Goal: Entertainment & Leisure: Browse casually

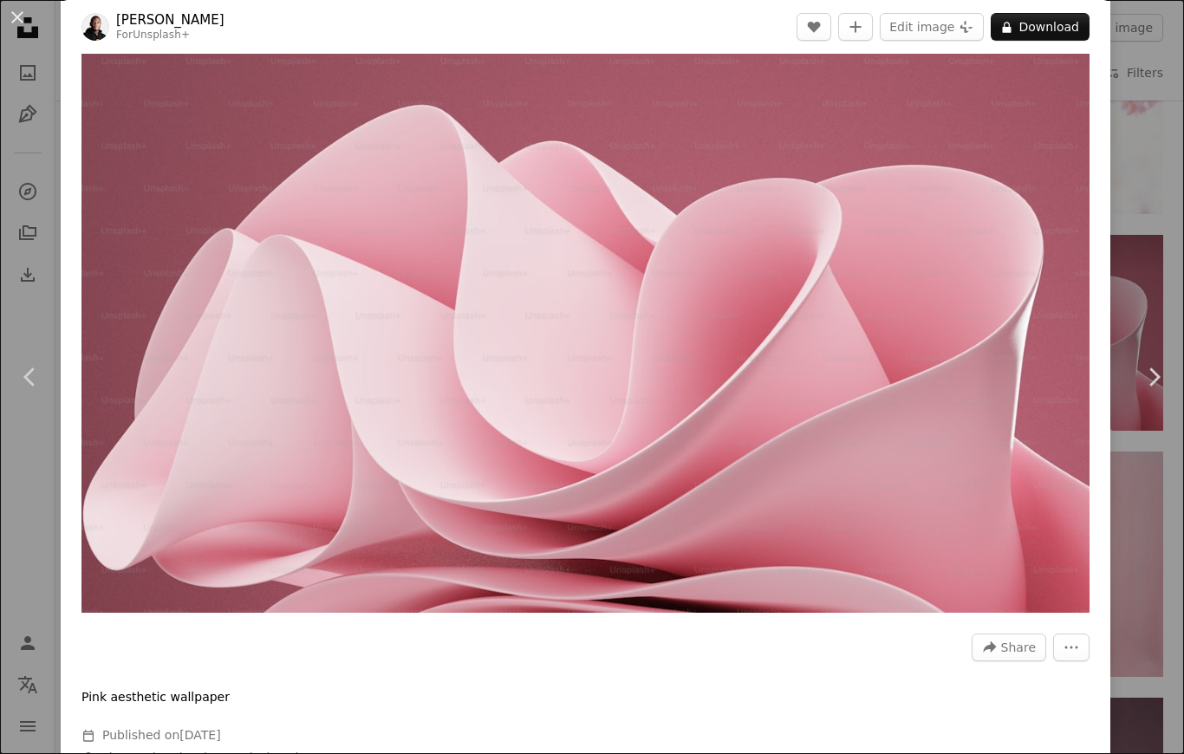
scroll to position [19, 0]
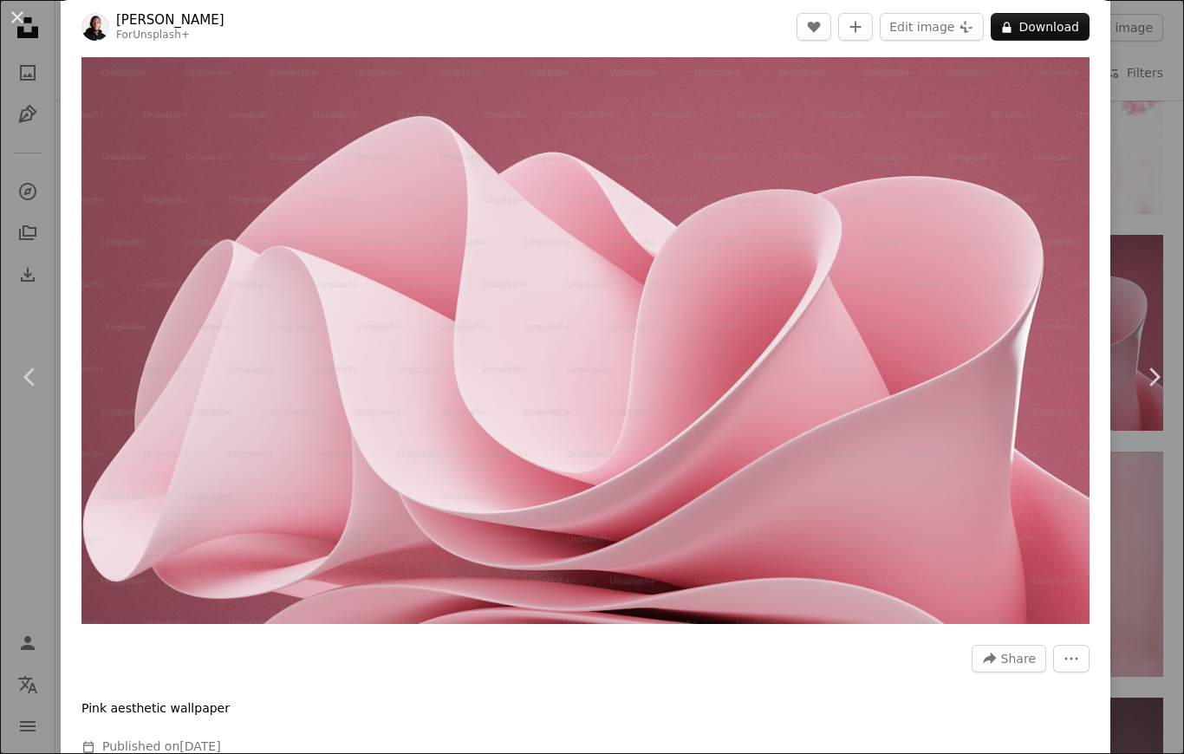
click at [957, 37] on button "Edit image Plus sign for Unsplash+" at bounding box center [932, 27] width 104 height 28
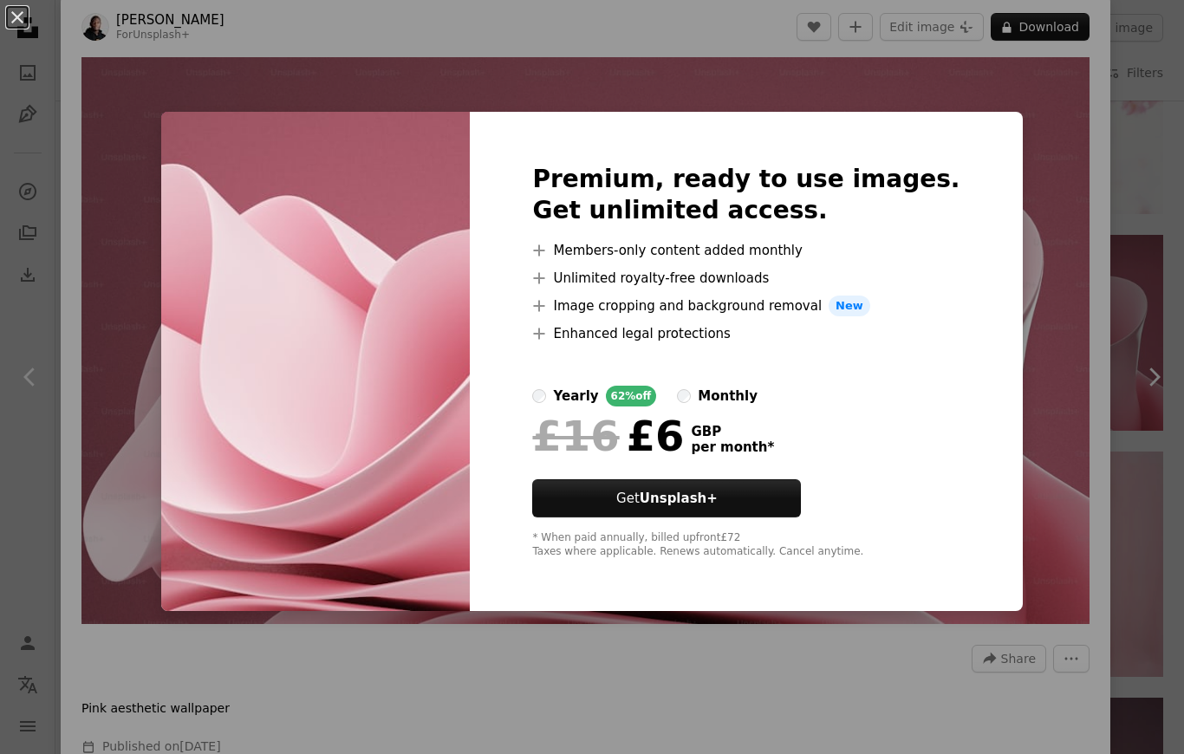
click at [1016, 160] on div "An X shape Premium, ready to use images. Get unlimited access. A plus sign Memb…" at bounding box center [592, 377] width 1184 height 754
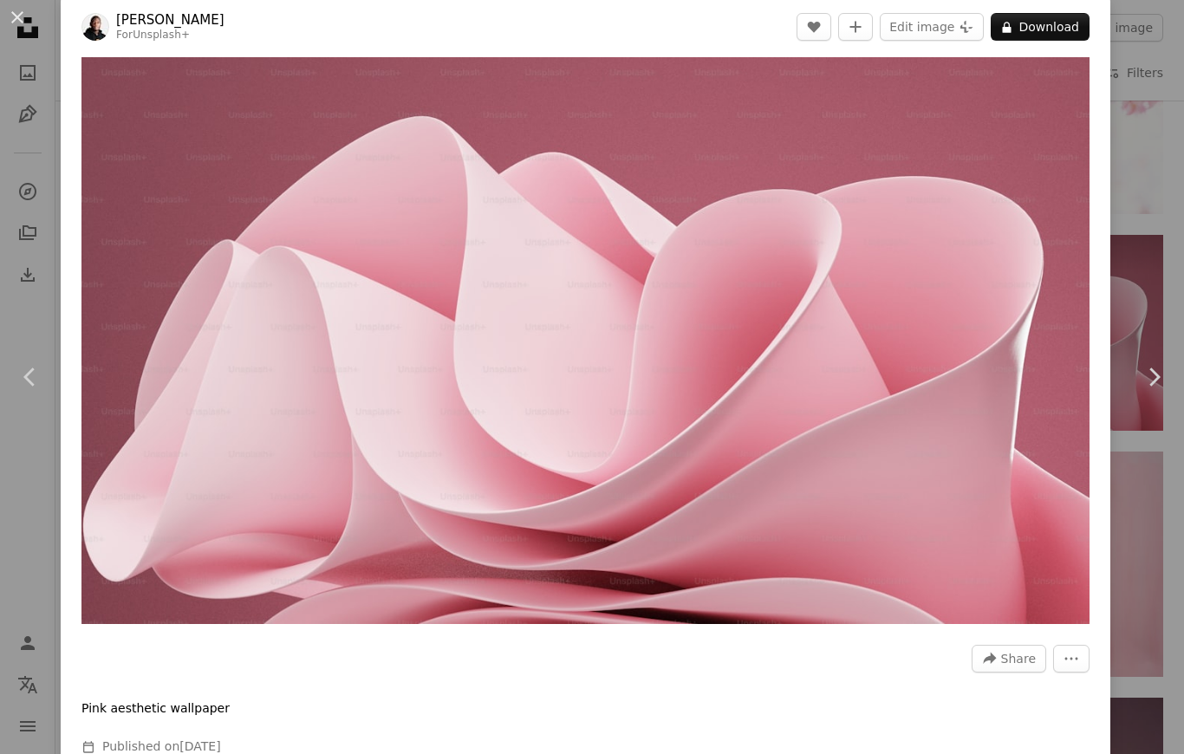
scroll to position [222, 0]
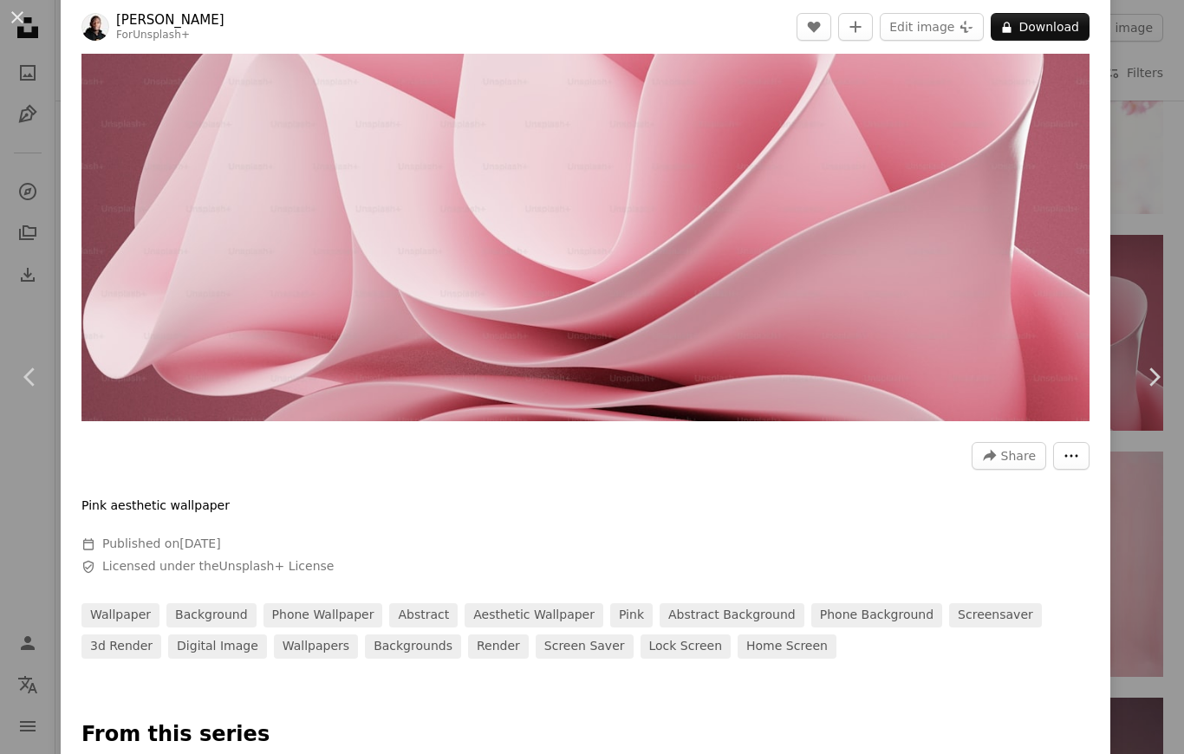
click at [1080, 464] on icon "More Actions" at bounding box center [1072, 456] width 16 height 16
click at [991, 325] on dialog "An X shape Chevron left Chevron right [PERSON_NAME] For Unsplash+ A heart A plu…" at bounding box center [592, 377] width 1184 height 754
click at [1026, 469] on span "Share" at bounding box center [1019, 456] width 35 height 26
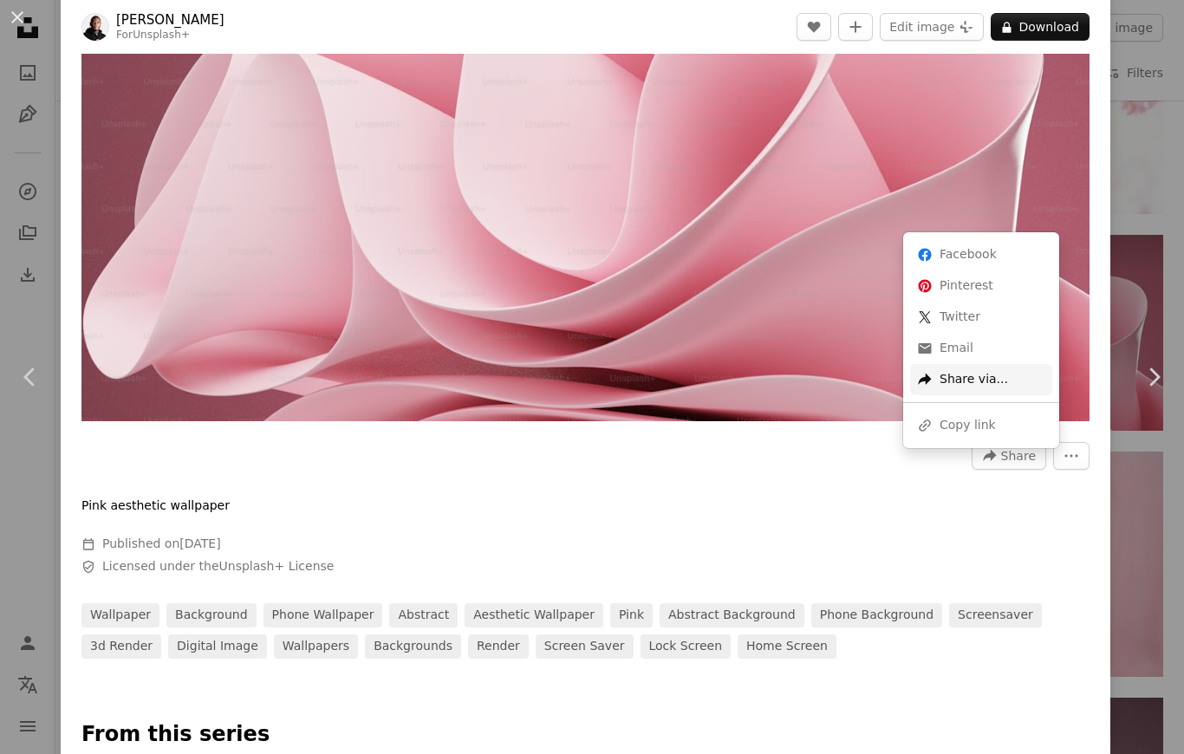
click at [989, 383] on div "A forward-right arrow Share via..." at bounding box center [981, 379] width 142 height 31
click at [1139, 166] on dialog "An X shape Chevron left Chevron right [PERSON_NAME] For Unsplash+ A heart A plu…" at bounding box center [592, 377] width 1184 height 754
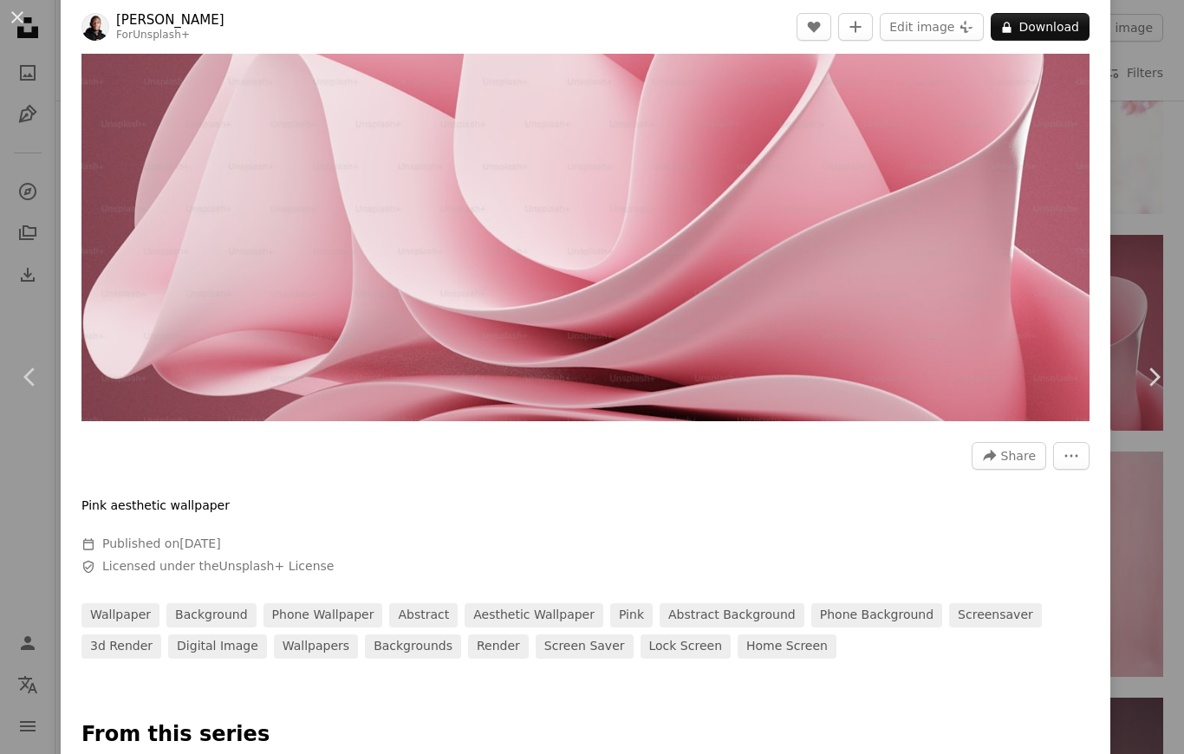
click at [1141, 183] on div "An X shape Chevron left Chevron right [PERSON_NAME] For Unsplash+ A heart A plu…" at bounding box center [592, 377] width 1184 height 754
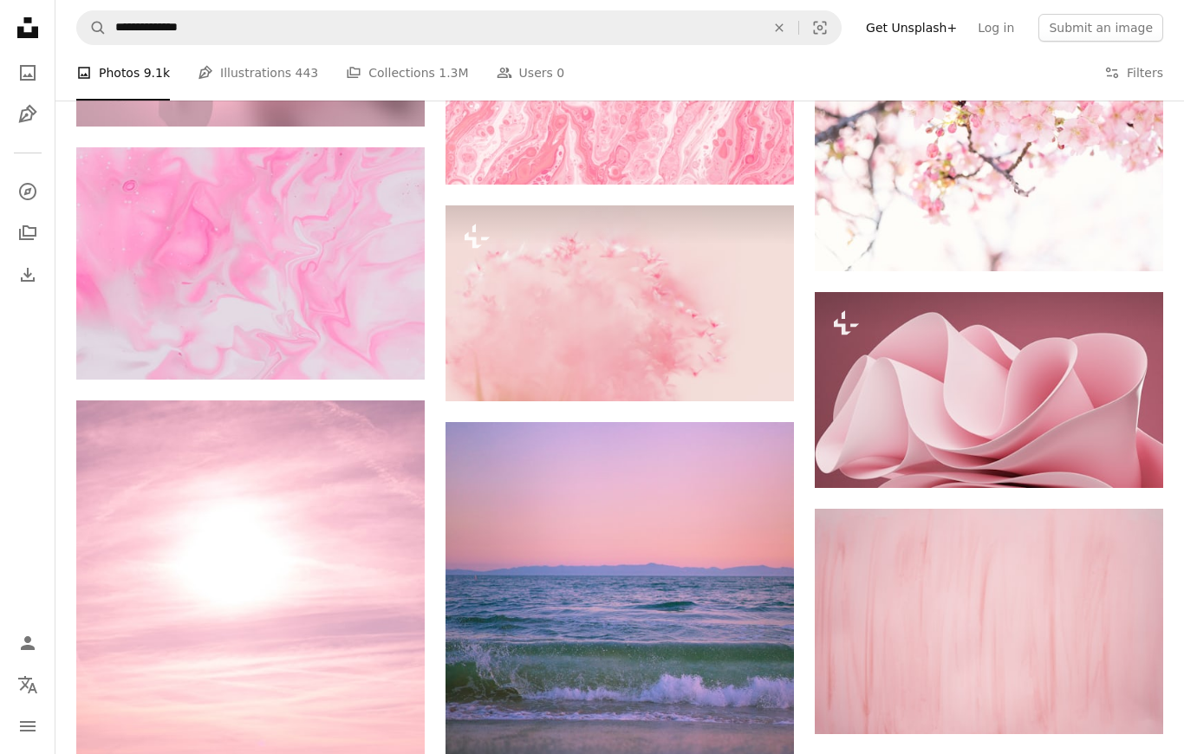
scroll to position [11264, 0]
click at [29, 21] on icon at bounding box center [27, 27] width 21 height 21
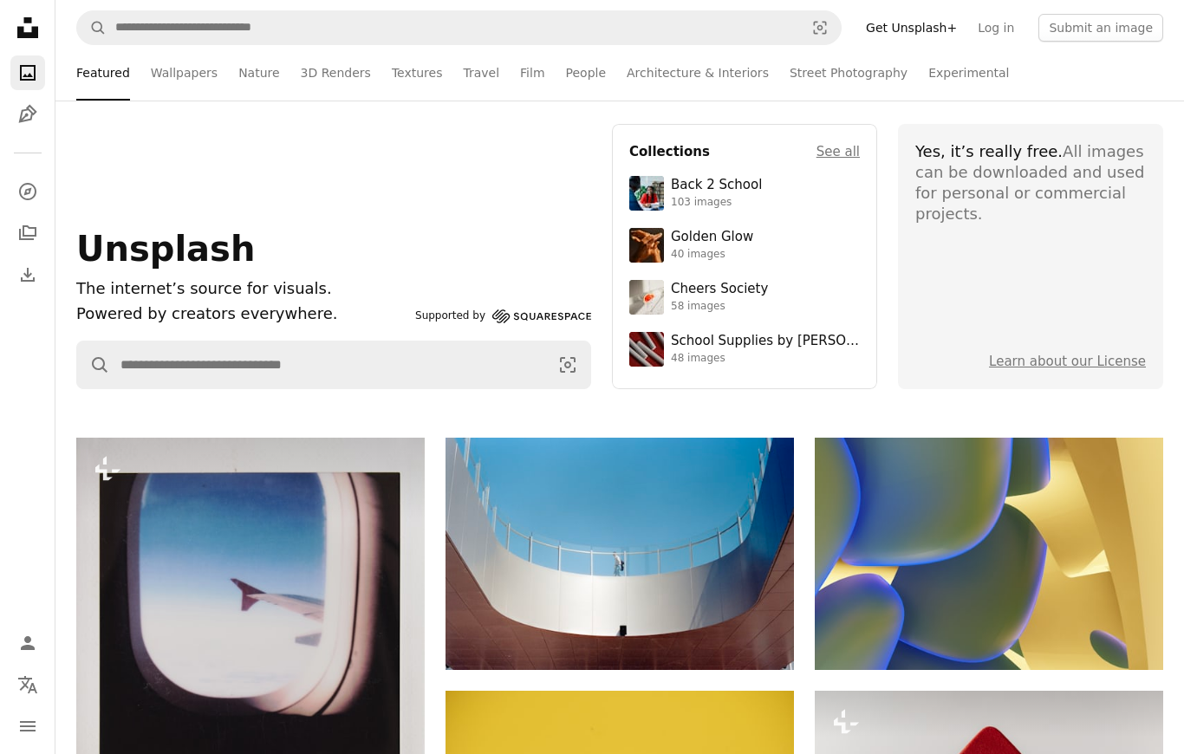
click at [165, 70] on link "Wallpapers" at bounding box center [184, 72] width 67 height 55
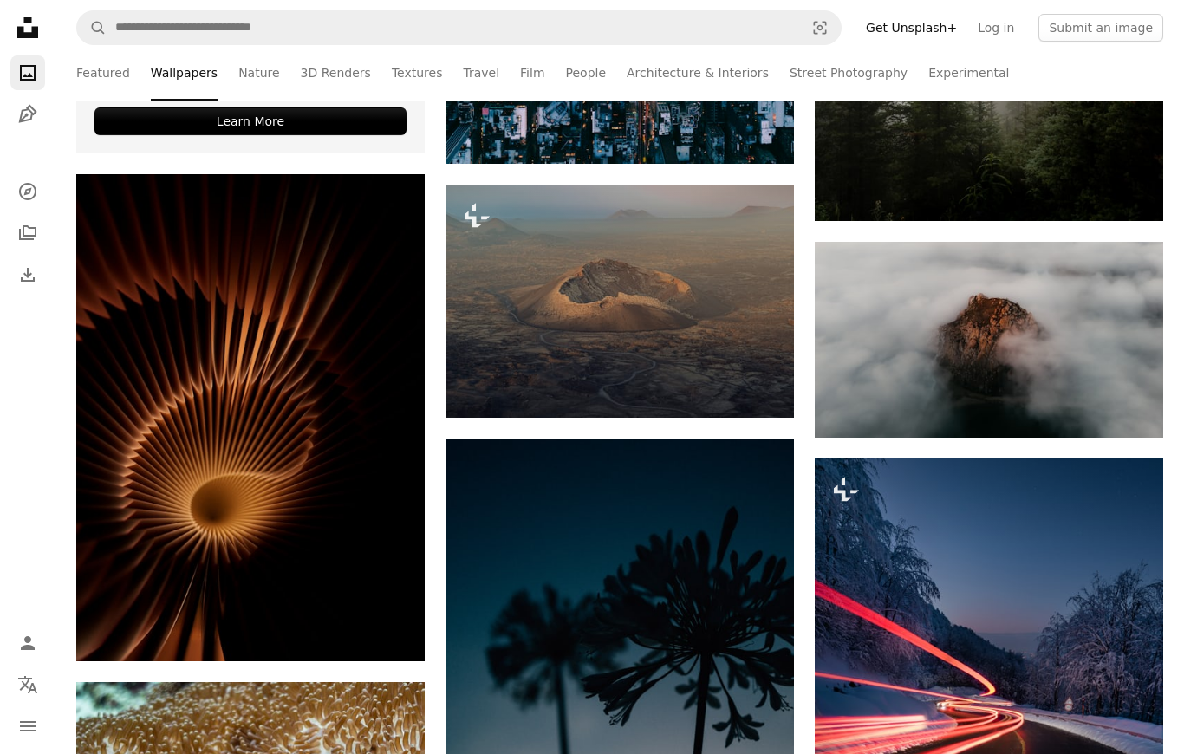
scroll to position [820, 0]
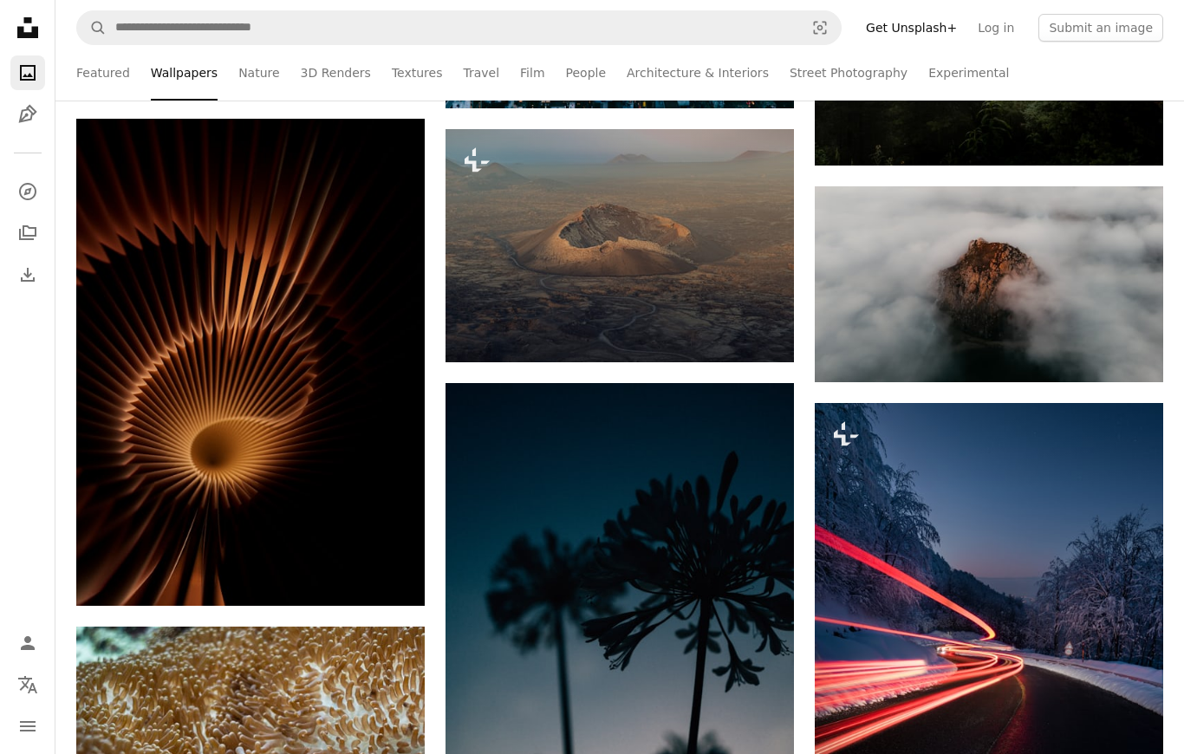
click at [215, 267] on img at bounding box center [250, 363] width 349 height 488
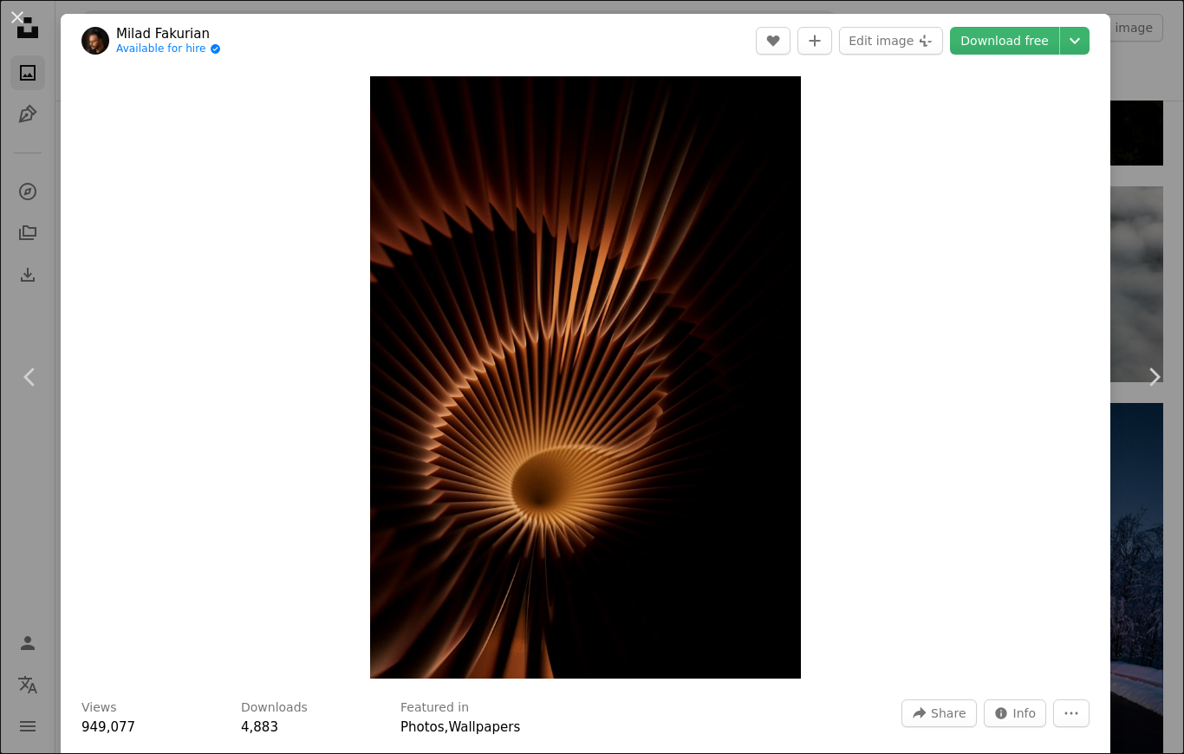
click at [1165, 358] on link "Chevron right" at bounding box center [1154, 377] width 61 height 166
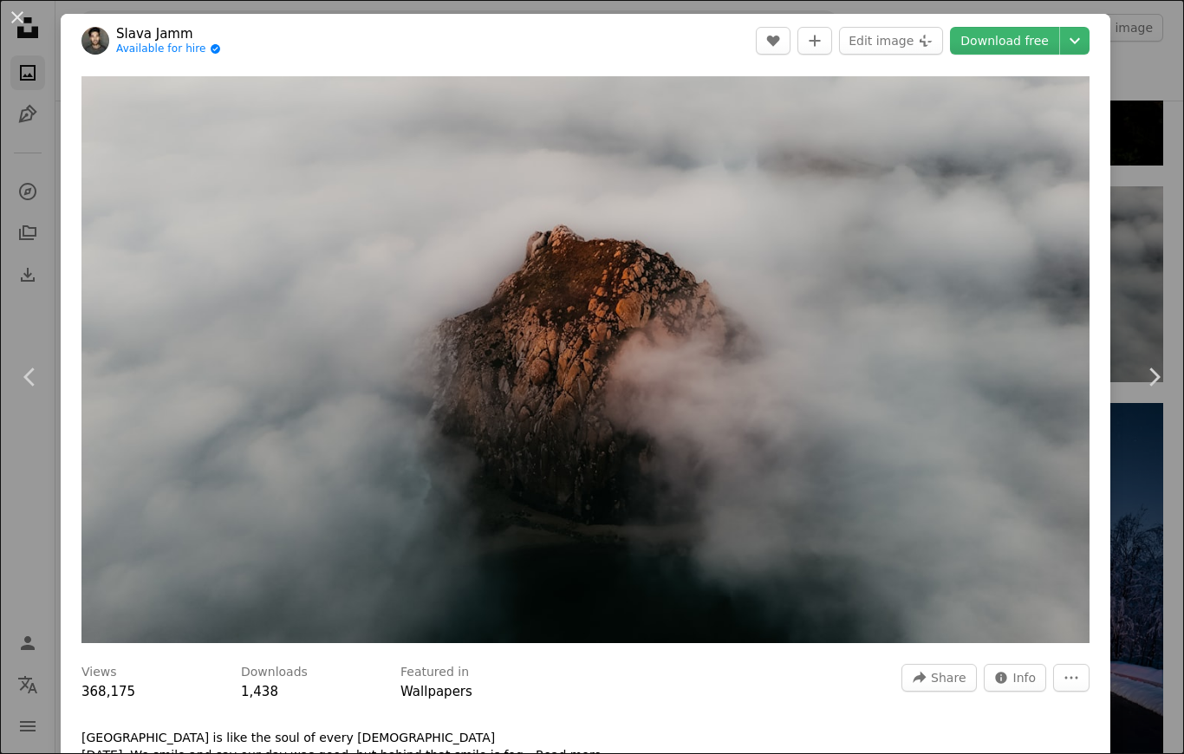
click at [1134, 422] on link "Chevron right" at bounding box center [1154, 377] width 61 height 166
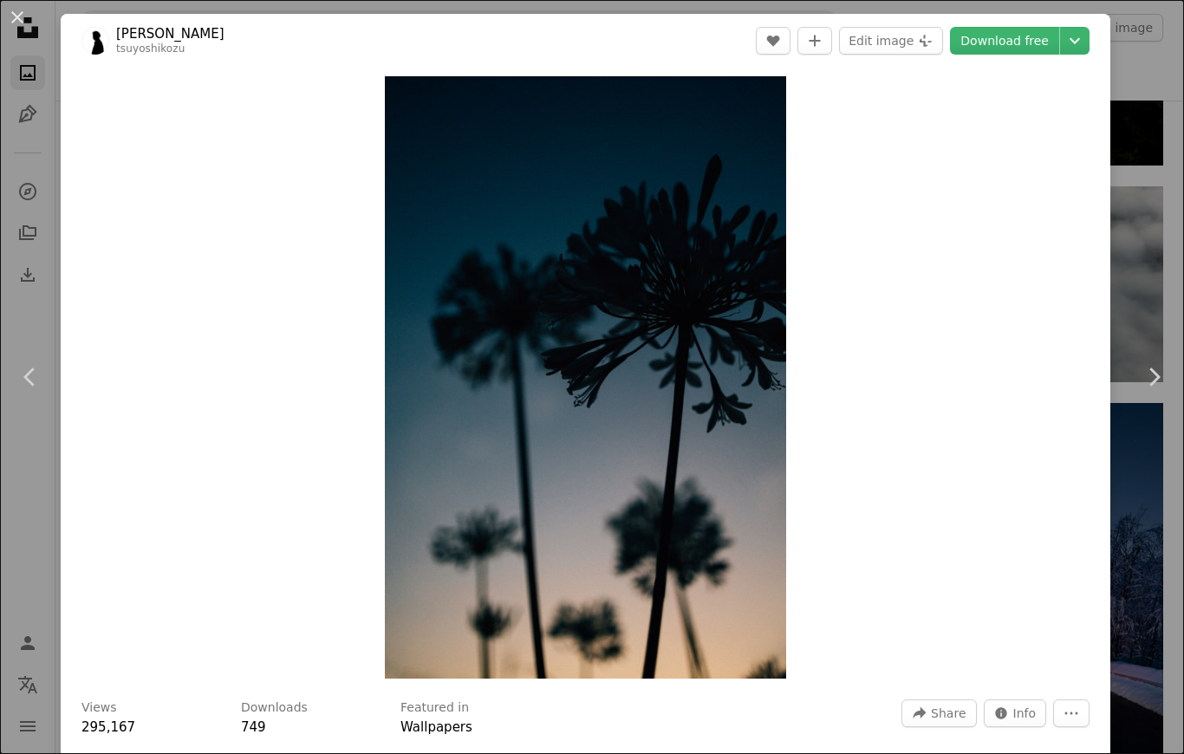
click at [1151, 338] on link "Chevron right" at bounding box center [1154, 377] width 61 height 166
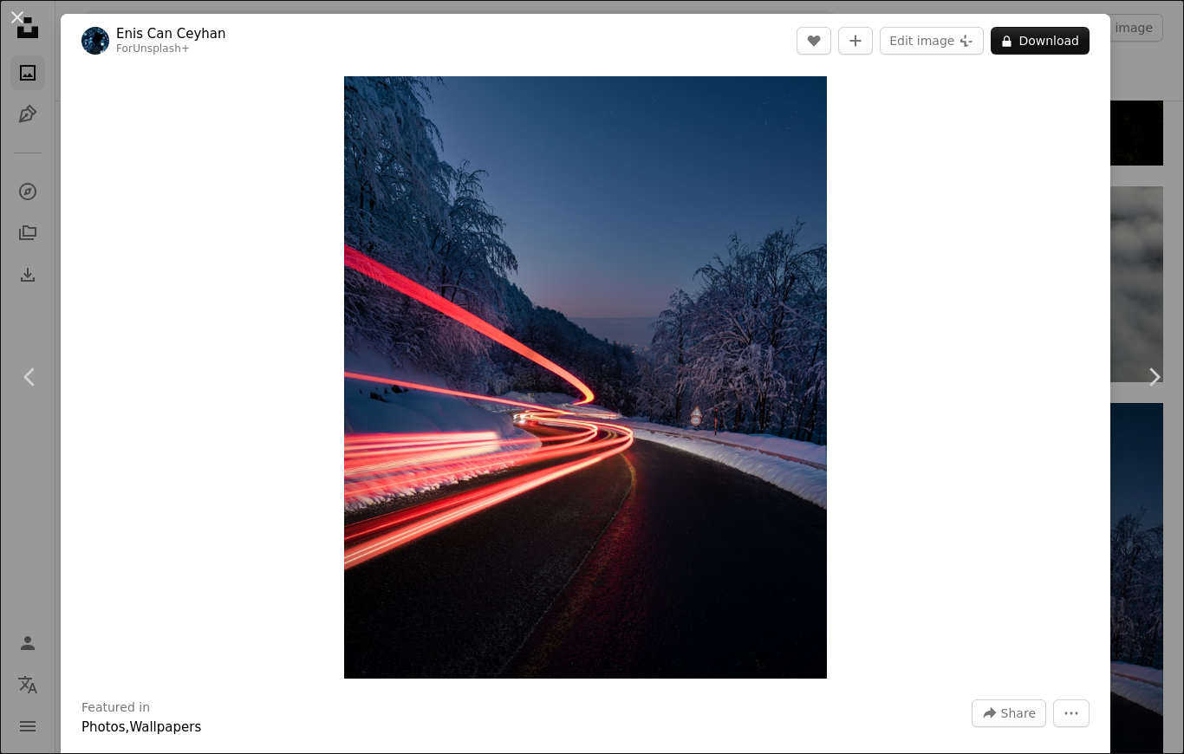
click at [1144, 391] on icon "Chevron right" at bounding box center [1154, 377] width 28 height 28
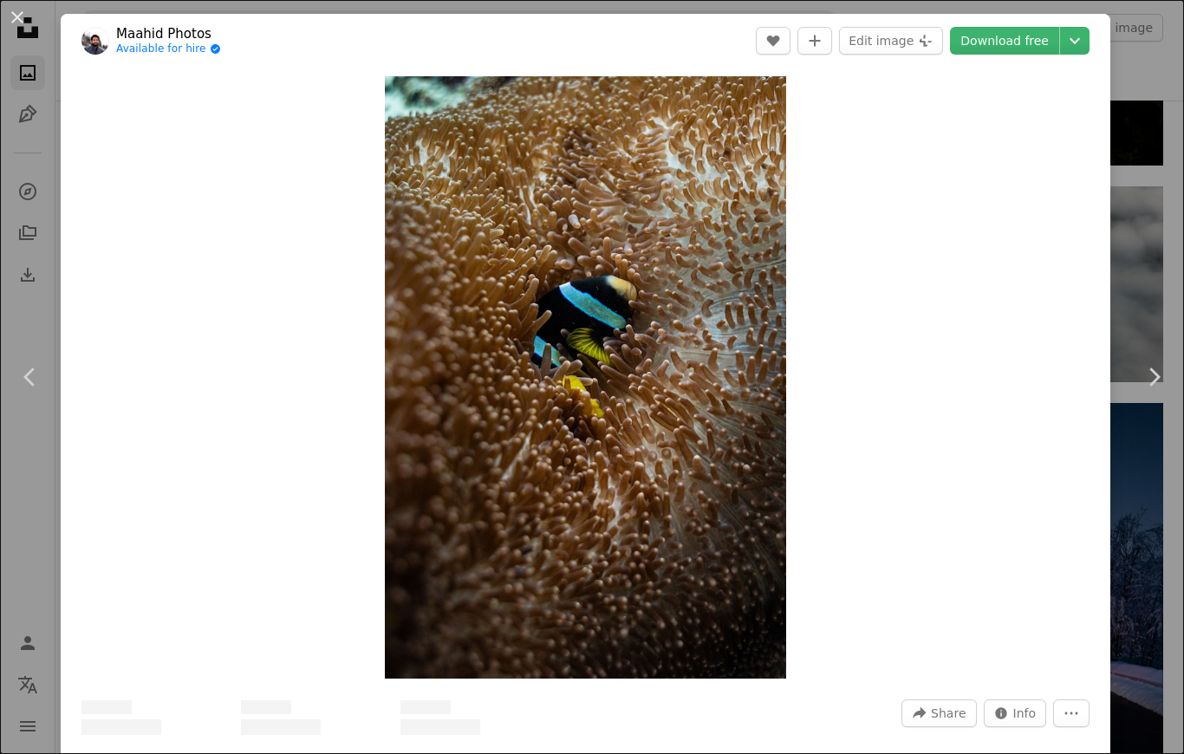
click at [1152, 177] on div "An X shape Chevron left Chevron right Maahid Photos Available for hire A checkm…" at bounding box center [592, 377] width 1184 height 754
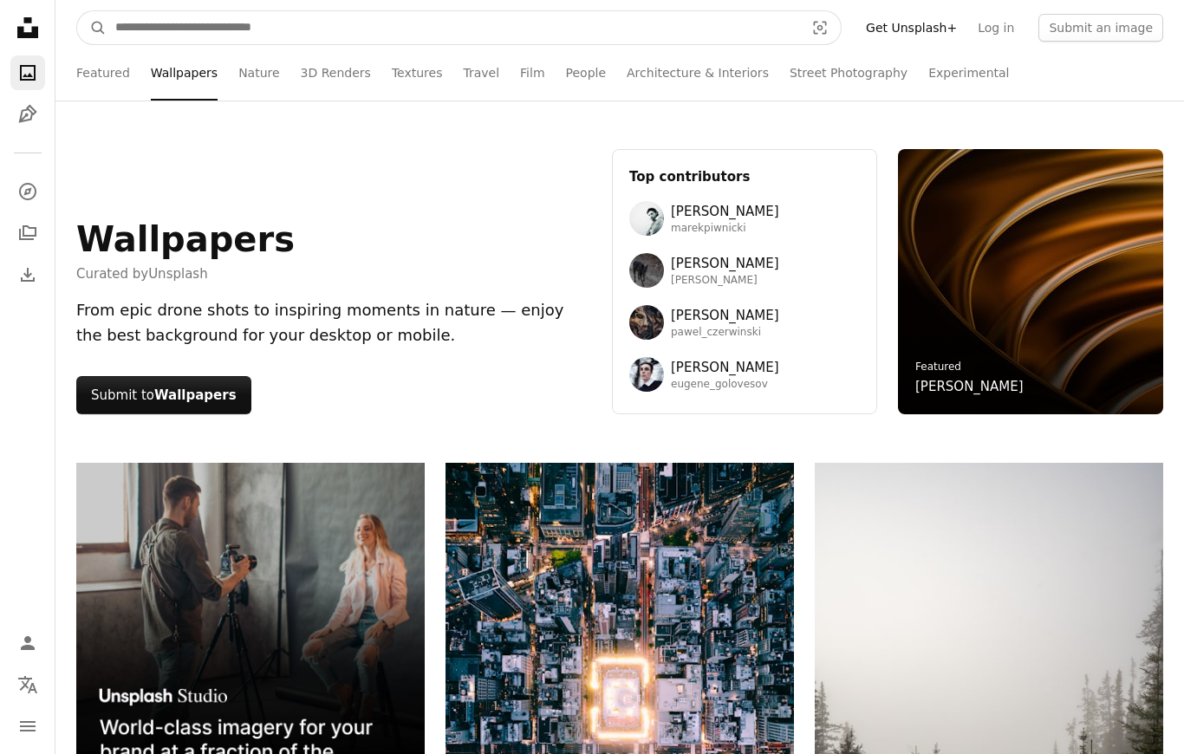
click at [148, 23] on input "Find visuals sitewide" at bounding box center [453, 27] width 693 height 33
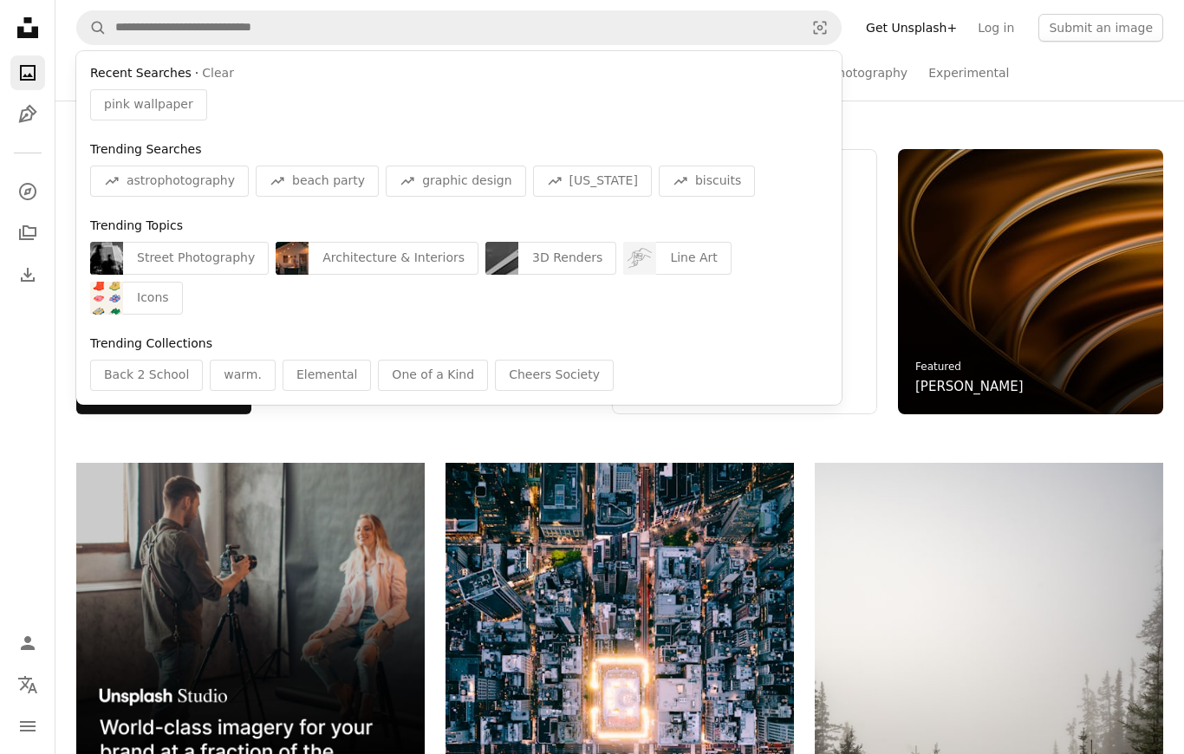
click at [32, 11] on icon "Unsplash logo Unsplash Home" at bounding box center [27, 27] width 35 height 35
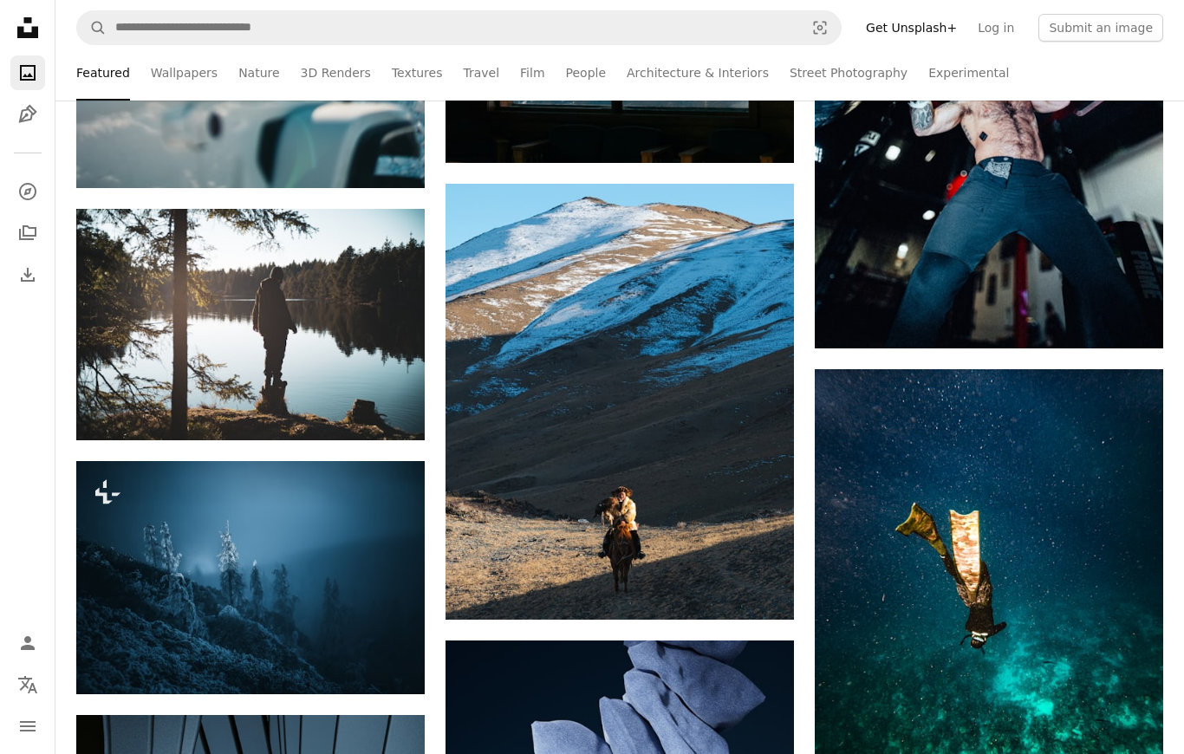
scroll to position [5219, 0]
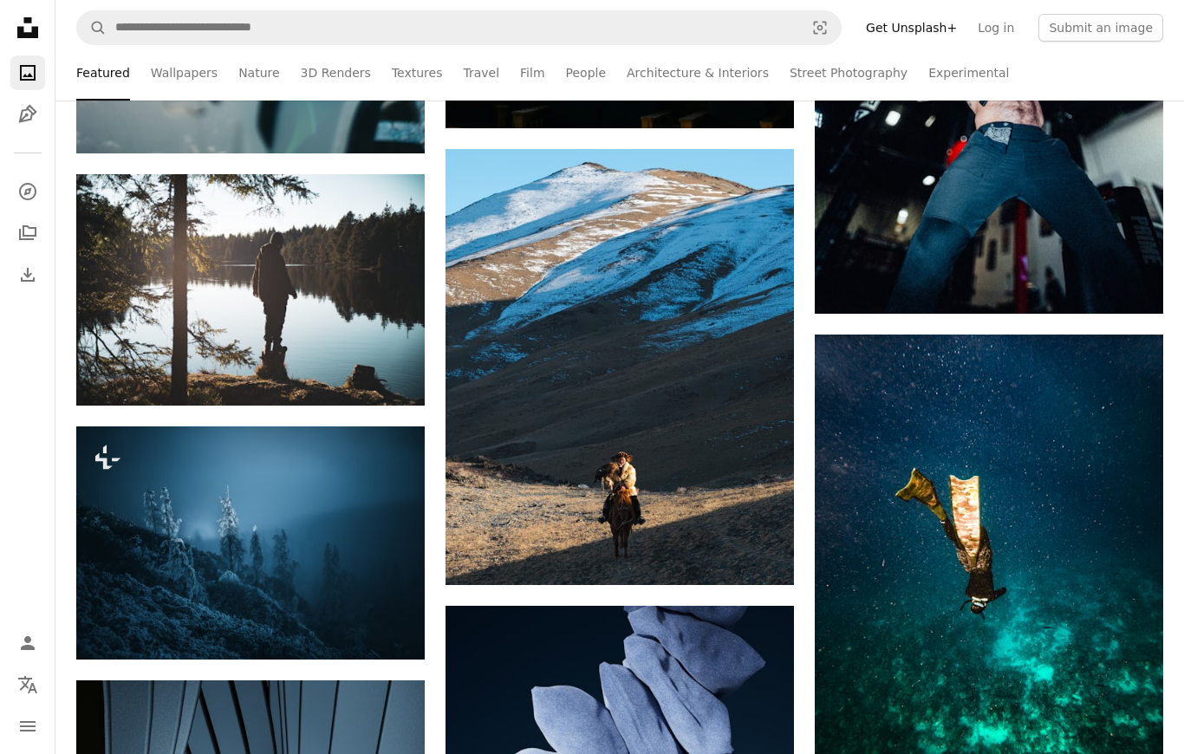
click at [174, 83] on link "Wallpapers" at bounding box center [184, 72] width 67 height 55
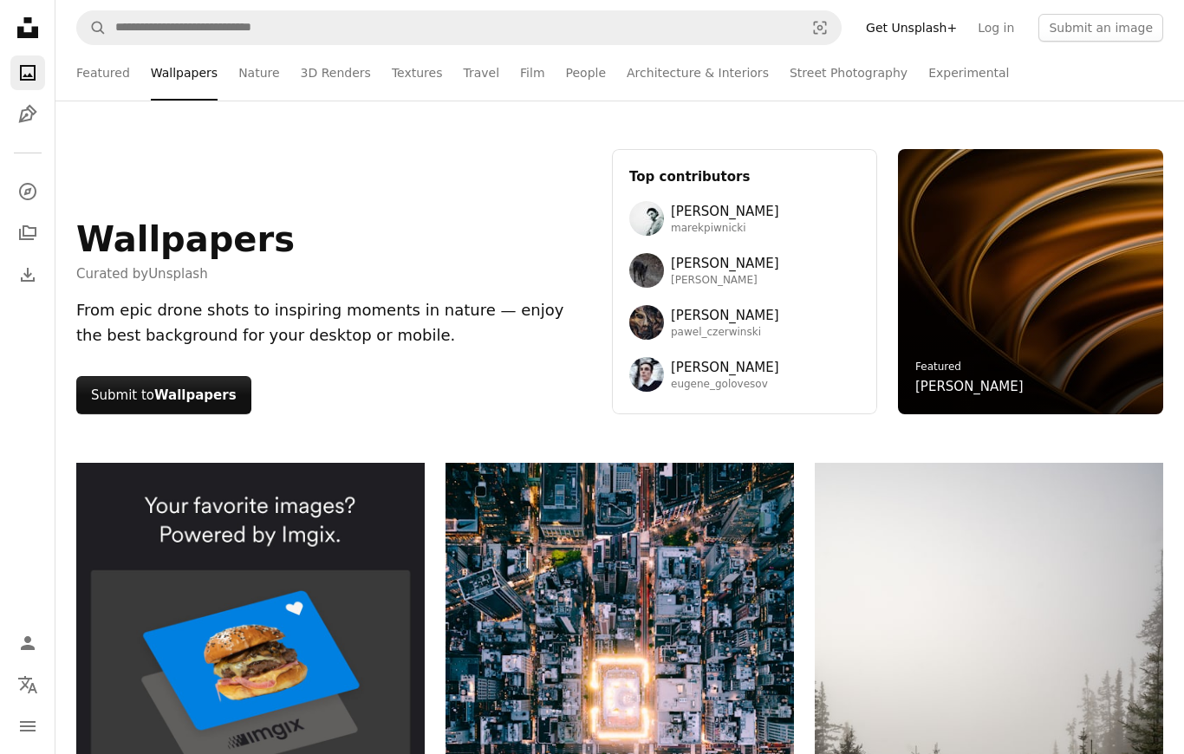
click at [793, 321] on link "[PERSON_NAME] pawel_czerwinski" at bounding box center [745, 322] width 231 height 35
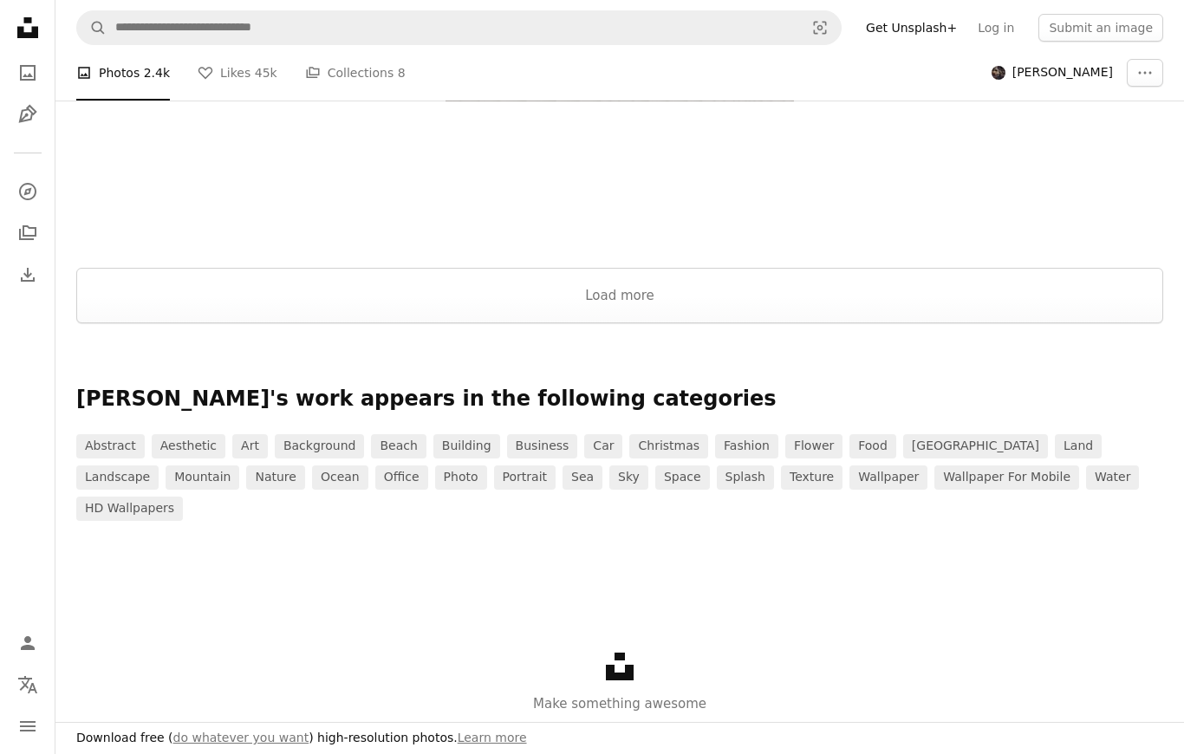
click at [930, 323] on button "Load more" at bounding box center [619, 295] width 1087 height 55
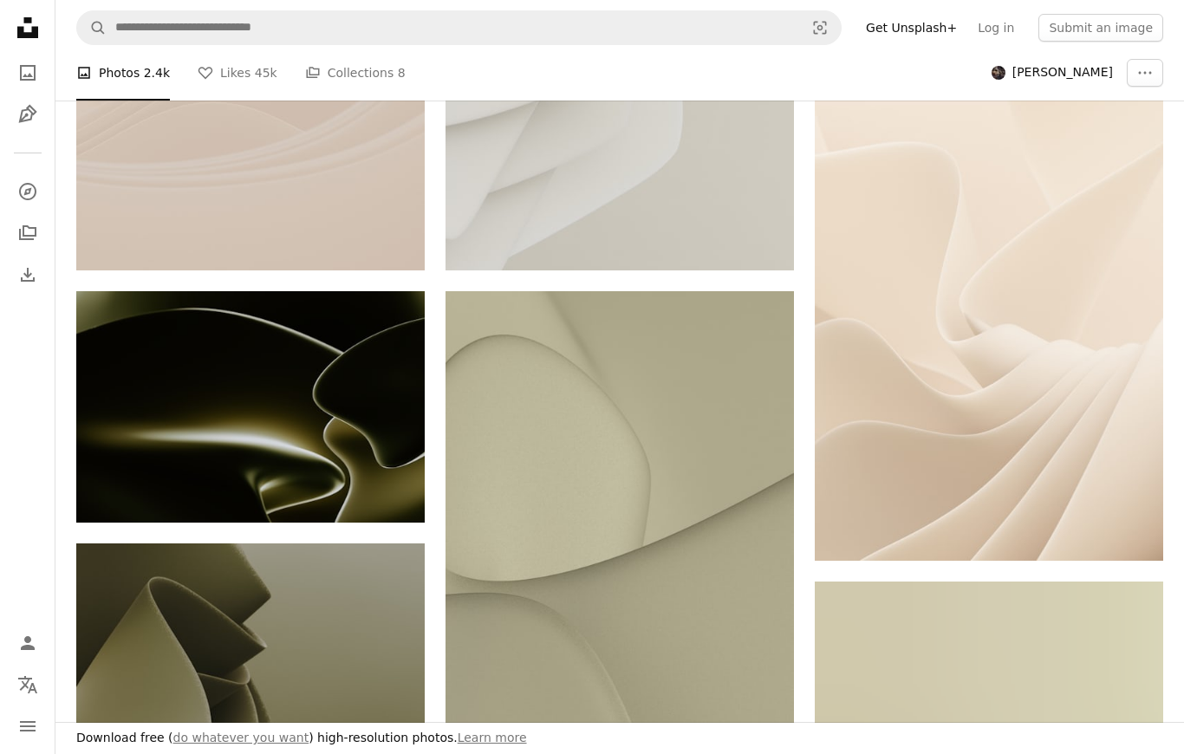
scroll to position [3892, 0]
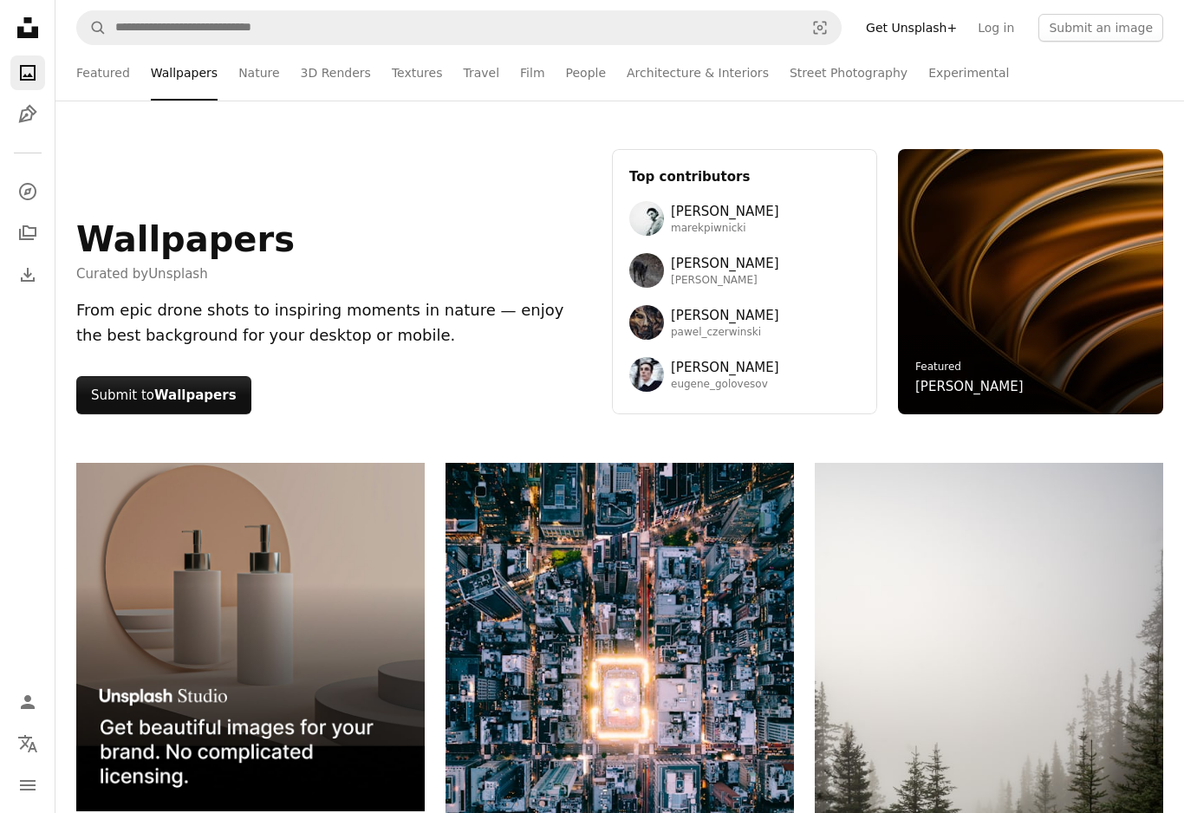
click at [13, 208] on link "A compass" at bounding box center [27, 191] width 35 height 35
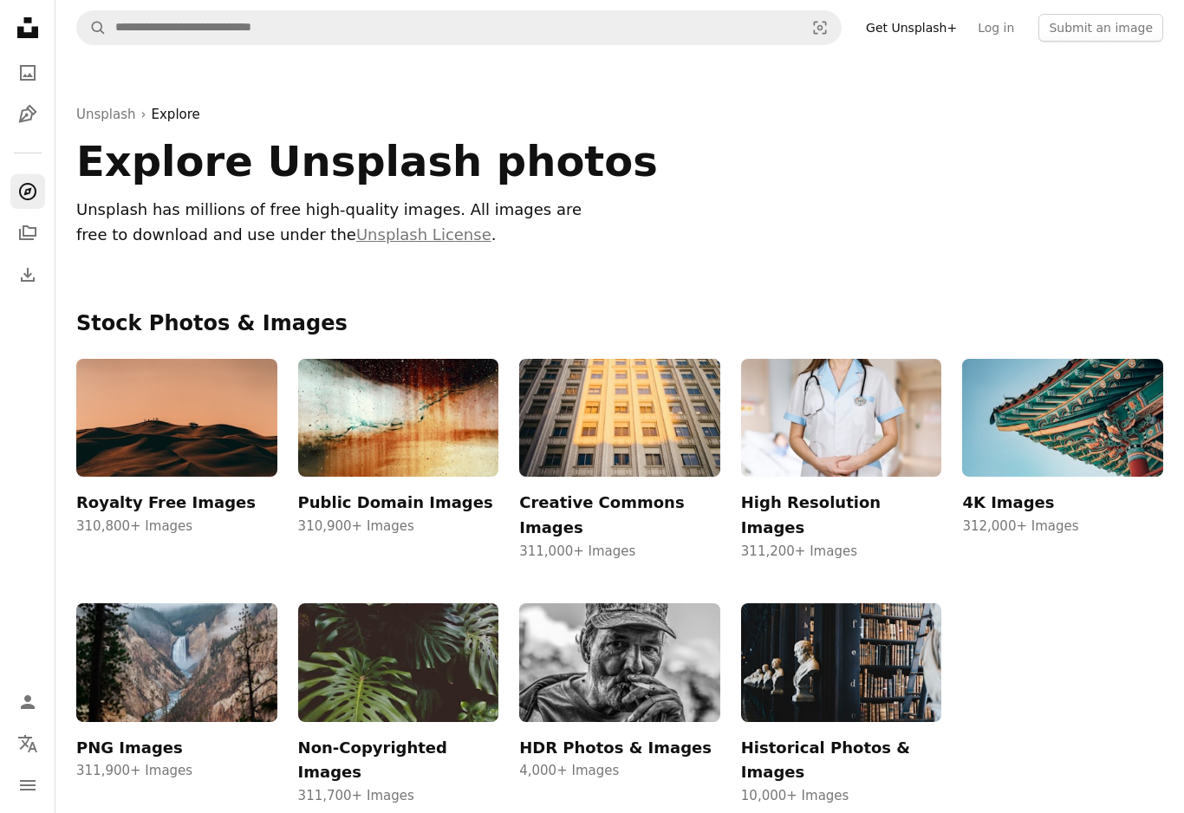
click at [35, 203] on link "A compass" at bounding box center [27, 191] width 35 height 35
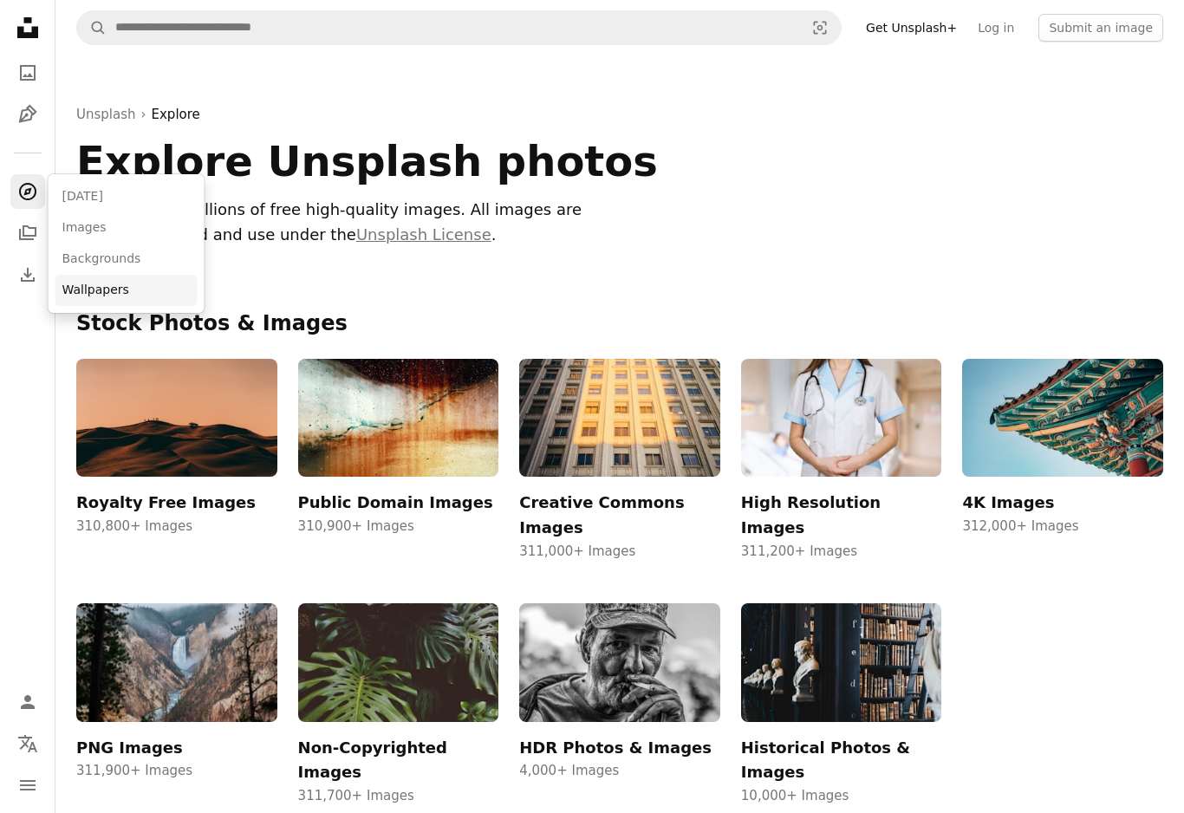
click at [129, 290] on link "Wallpapers" at bounding box center [126, 290] width 142 height 31
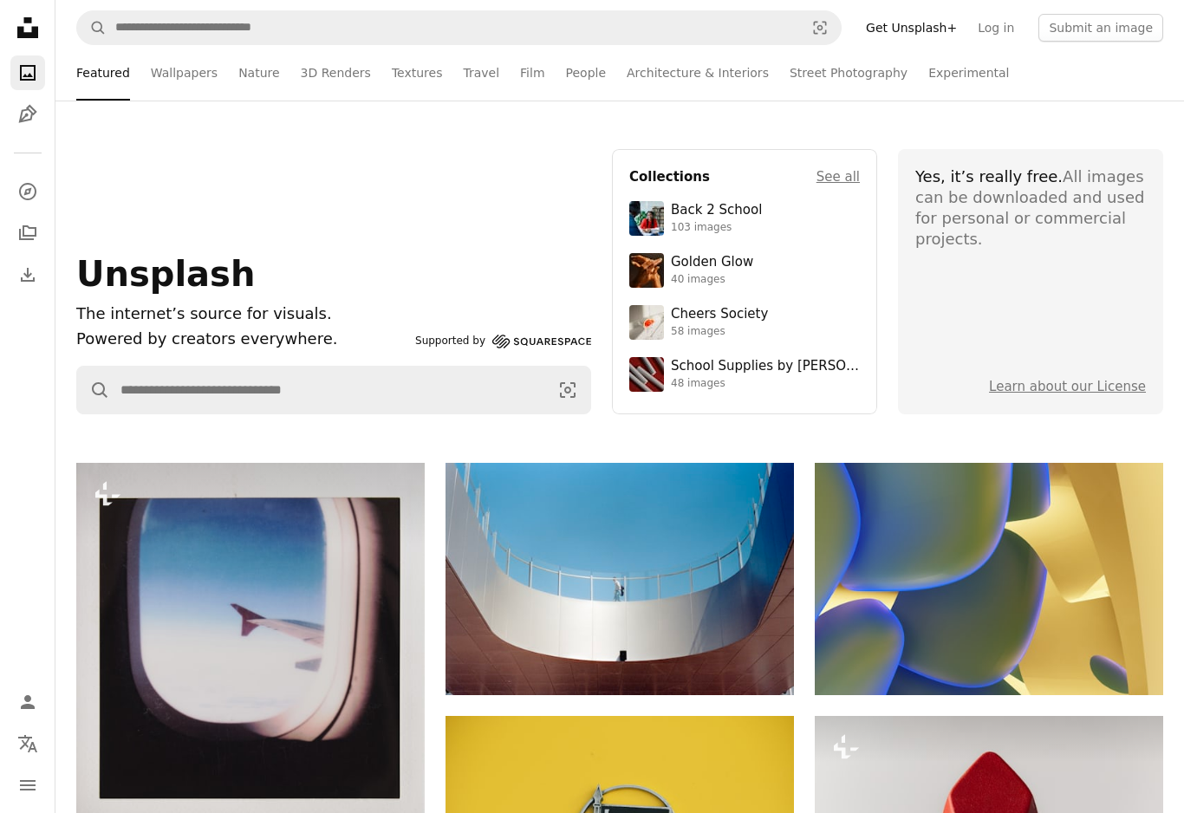
scroll to position [5232, 0]
